Goal: Task Accomplishment & Management: Manage account settings

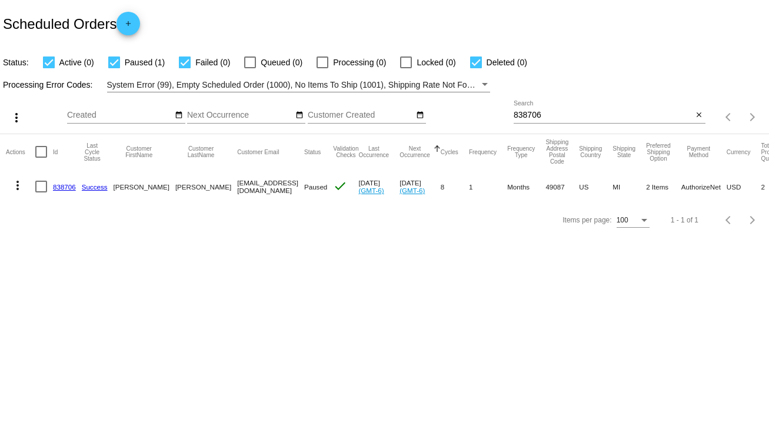
drag, startPoint x: 551, startPoint y: 109, endPoint x: 497, endPoint y: 115, distance: 54.5
click at [497, 115] on div "more_vert Sep Jan Feb Mar [DATE]" at bounding box center [384, 113] width 769 height 42
drag, startPoint x: 544, startPoint y: 113, endPoint x: 487, endPoint y: 115, distance: 56.6
click at [487, 115] on div "more_vert Sep Jan Feb Mar [DATE]" at bounding box center [384, 113] width 769 height 42
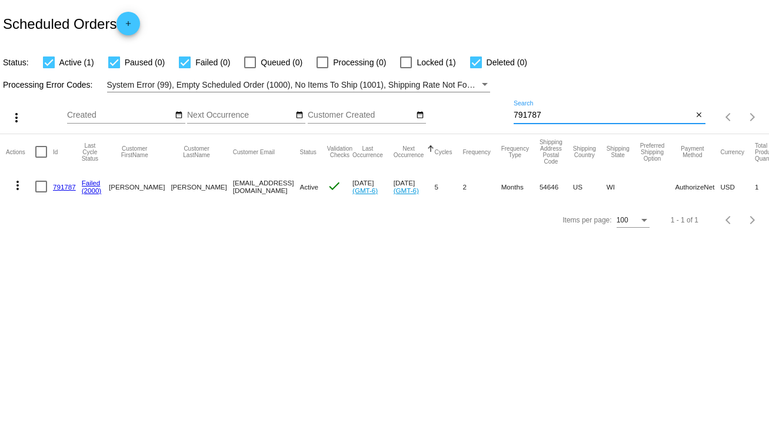
type input "791787"
click at [62, 187] on link "791787" at bounding box center [64, 187] width 23 height 8
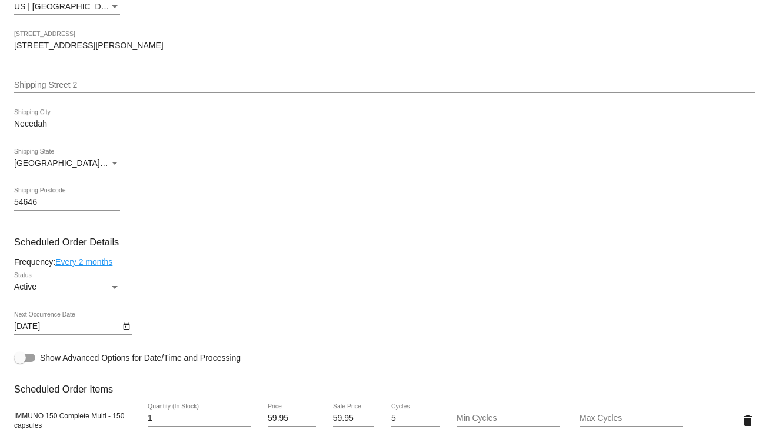
scroll to position [518, 0]
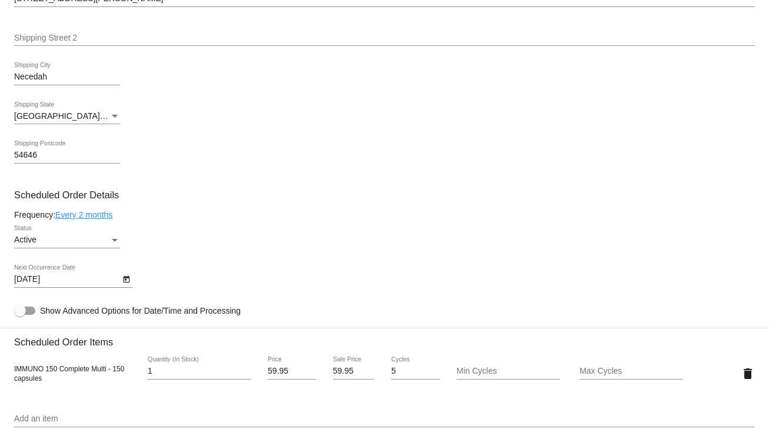
click at [125, 281] on icon "Open calendar" at bounding box center [126, 279] width 6 height 7
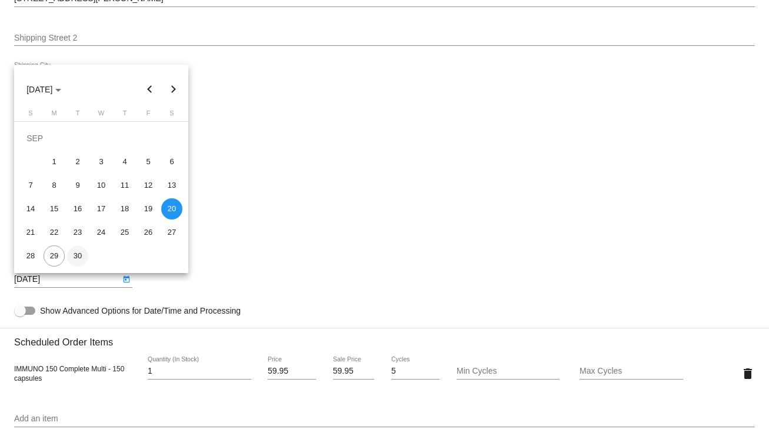
click at [77, 254] on div "30" at bounding box center [77, 255] width 21 height 21
type input "[DATE]"
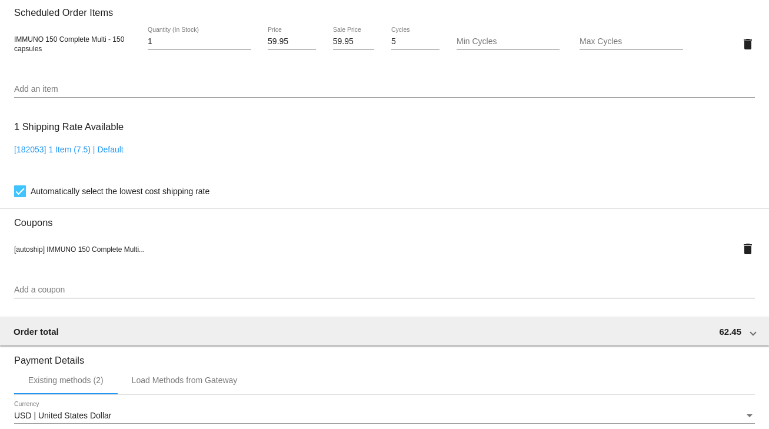
scroll to position [1068, 0]
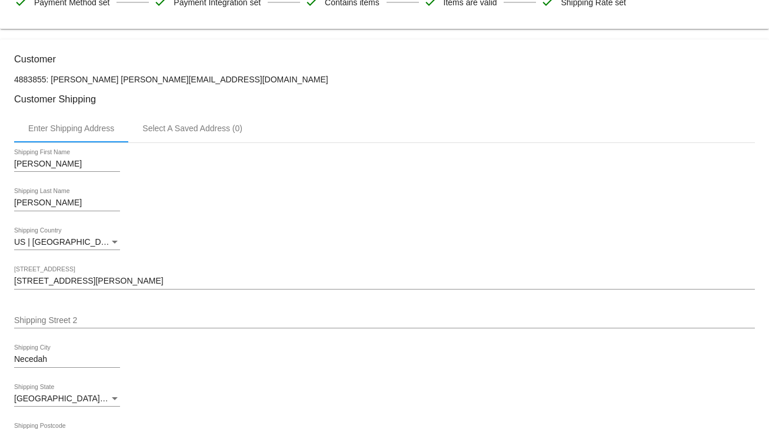
scroll to position [0, 0]
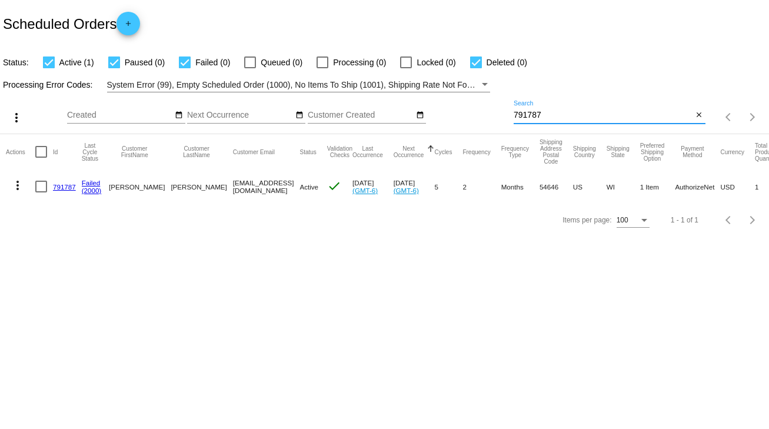
drag, startPoint x: 563, startPoint y: 116, endPoint x: 501, endPoint y: 119, distance: 61.9
click at [501, 119] on div "more_vert Sep Jan Feb Mar [DATE]" at bounding box center [384, 113] width 769 height 42
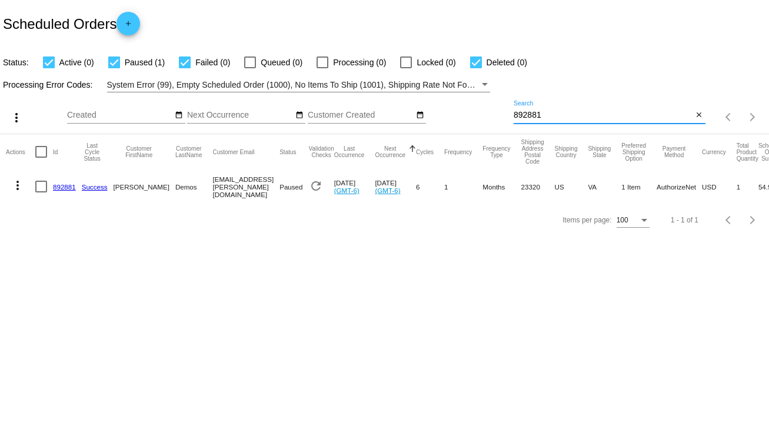
type input "892881"
click at [38, 188] on div at bounding box center [41, 187] width 12 height 12
click at [41, 192] on input "checkbox" at bounding box center [41, 192] width 1 height 1
checkbox input "true"
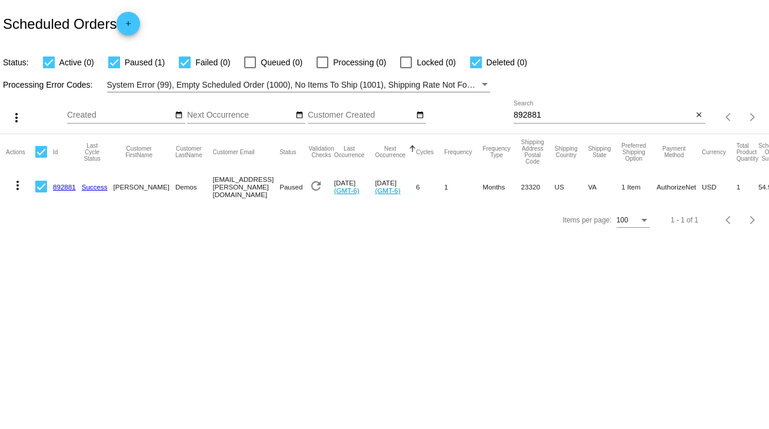
click at [38, 188] on div at bounding box center [41, 187] width 12 height 12
click at [41, 192] on input "checkbox" at bounding box center [41, 192] width 1 height 1
checkbox input "false"
click at [68, 184] on link "892881" at bounding box center [64, 187] width 23 height 8
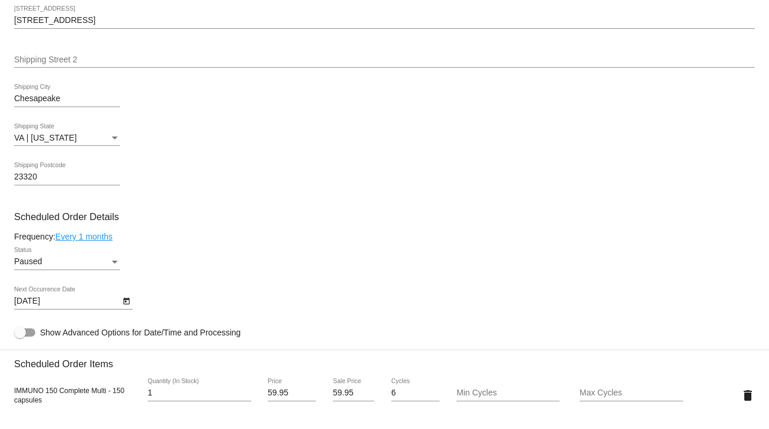
scroll to position [518, 0]
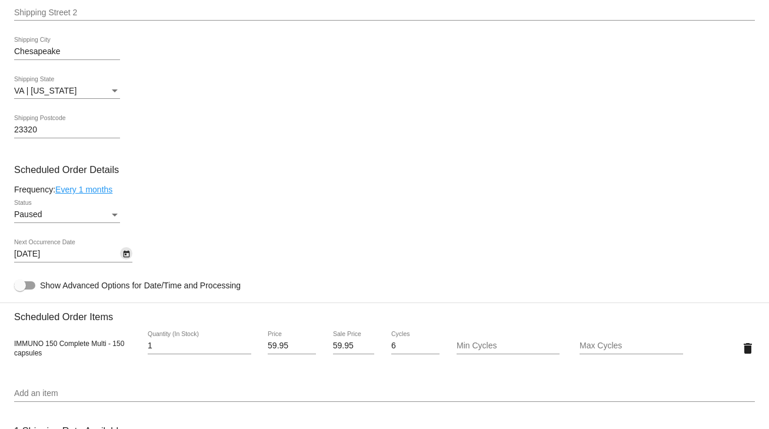
click at [128, 258] on icon "Open calendar" at bounding box center [126, 254] width 8 height 14
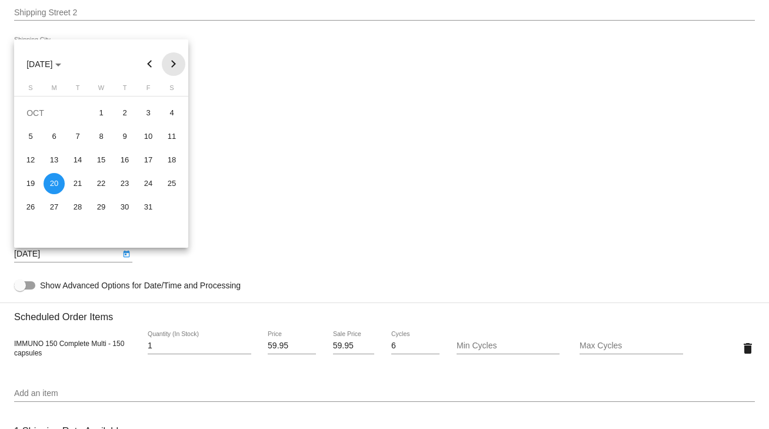
click at [175, 68] on button "Next month" at bounding box center [174, 64] width 24 height 24
click at [28, 229] on div "30" at bounding box center [30, 230] width 21 height 21
type input "11/30/2025"
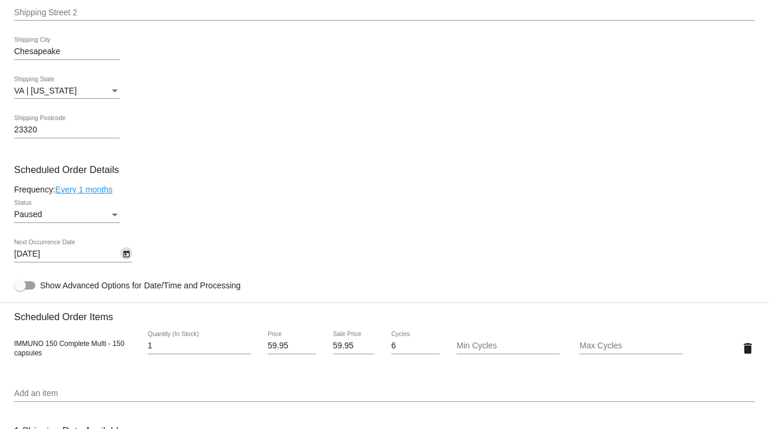
click at [113, 217] on div "Status" at bounding box center [115, 215] width 6 height 3
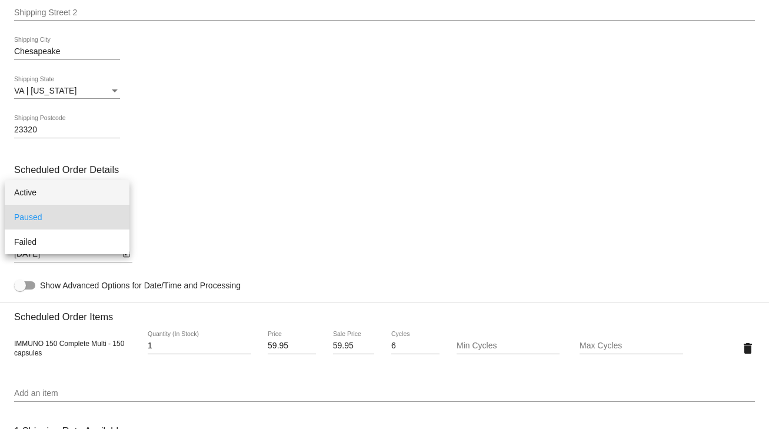
click at [28, 194] on span "Active" at bounding box center [67, 192] width 106 height 25
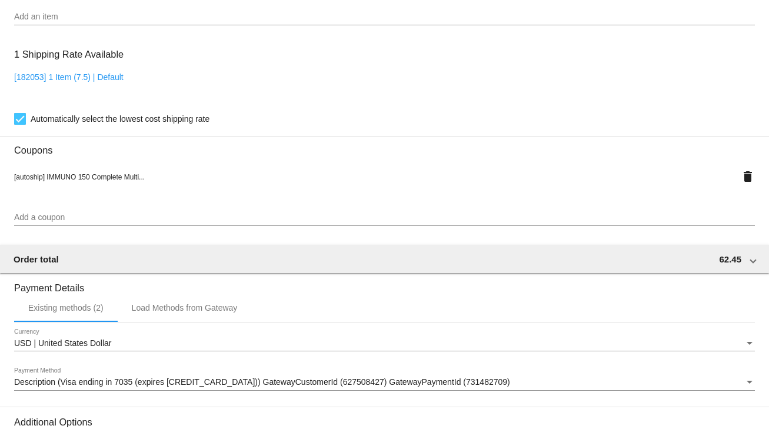
scroll to position [1042, 0]
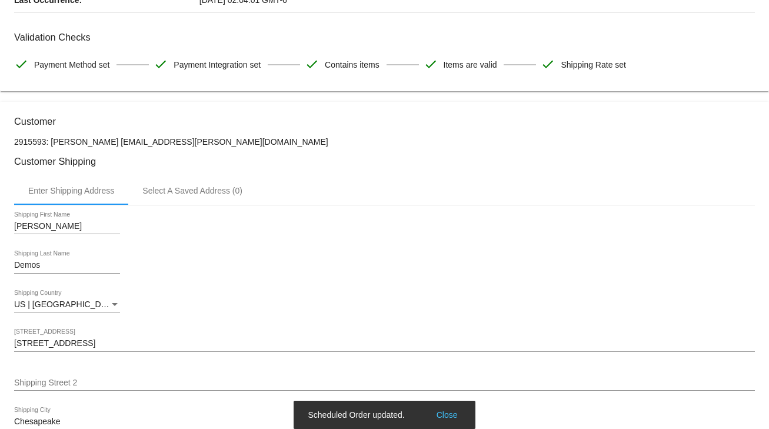
scroll to position [101, 0]
